Goal: Task Accomplishment & Management: Use online tool/utility

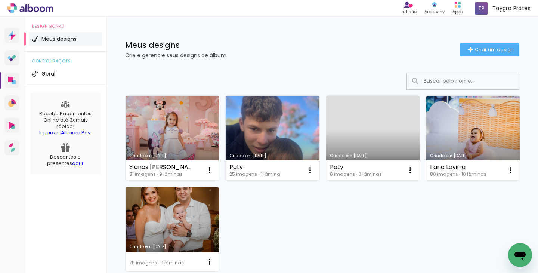
click at [168, 136] on link "Criado em [DATE]" at bounding box center [171, 138] width 93 height 84
